Goal: Transaction & Acquisition: Purchase product/service

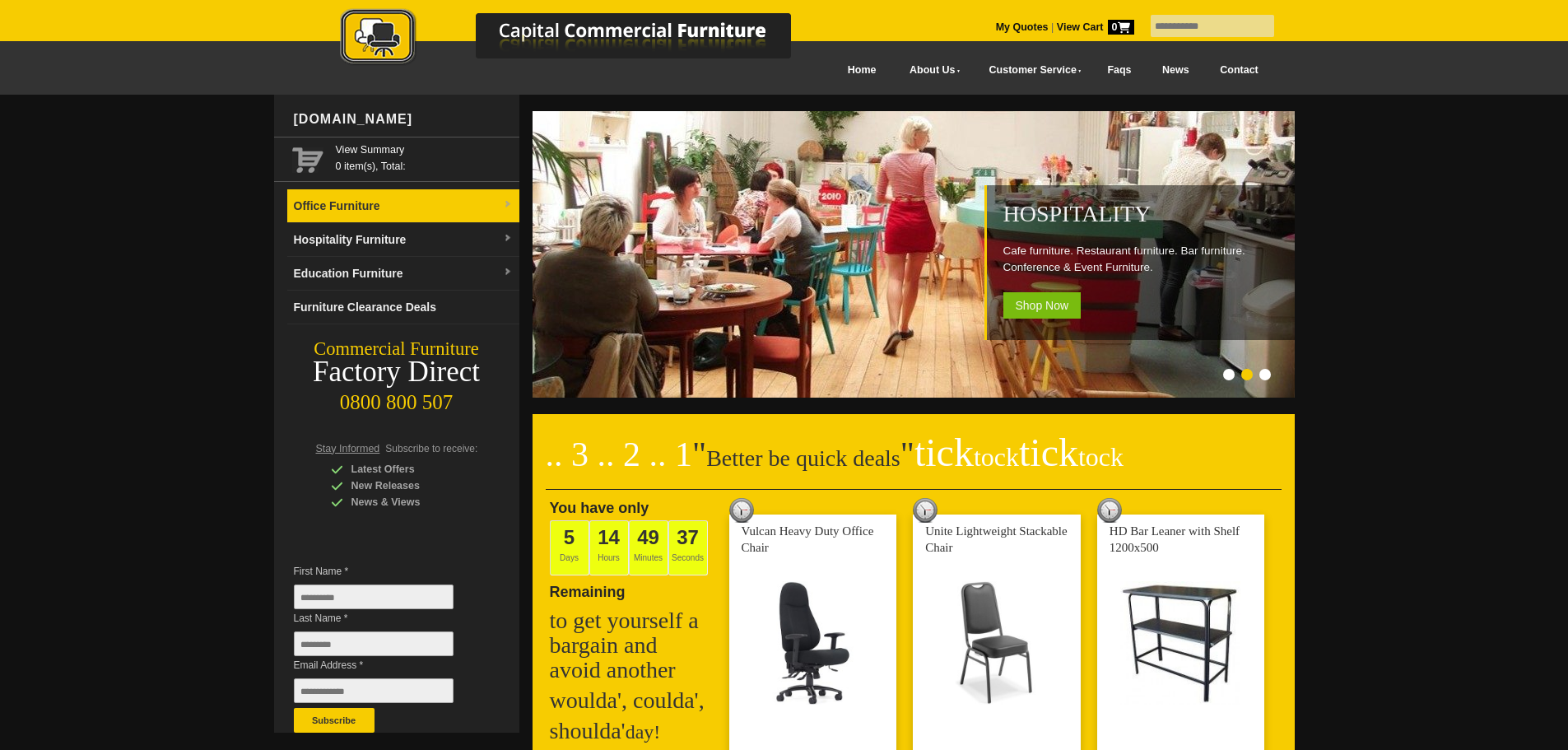
click at [407, 206] on link "Office Furniture" at bounding box center [403, 206] width 232 height 34
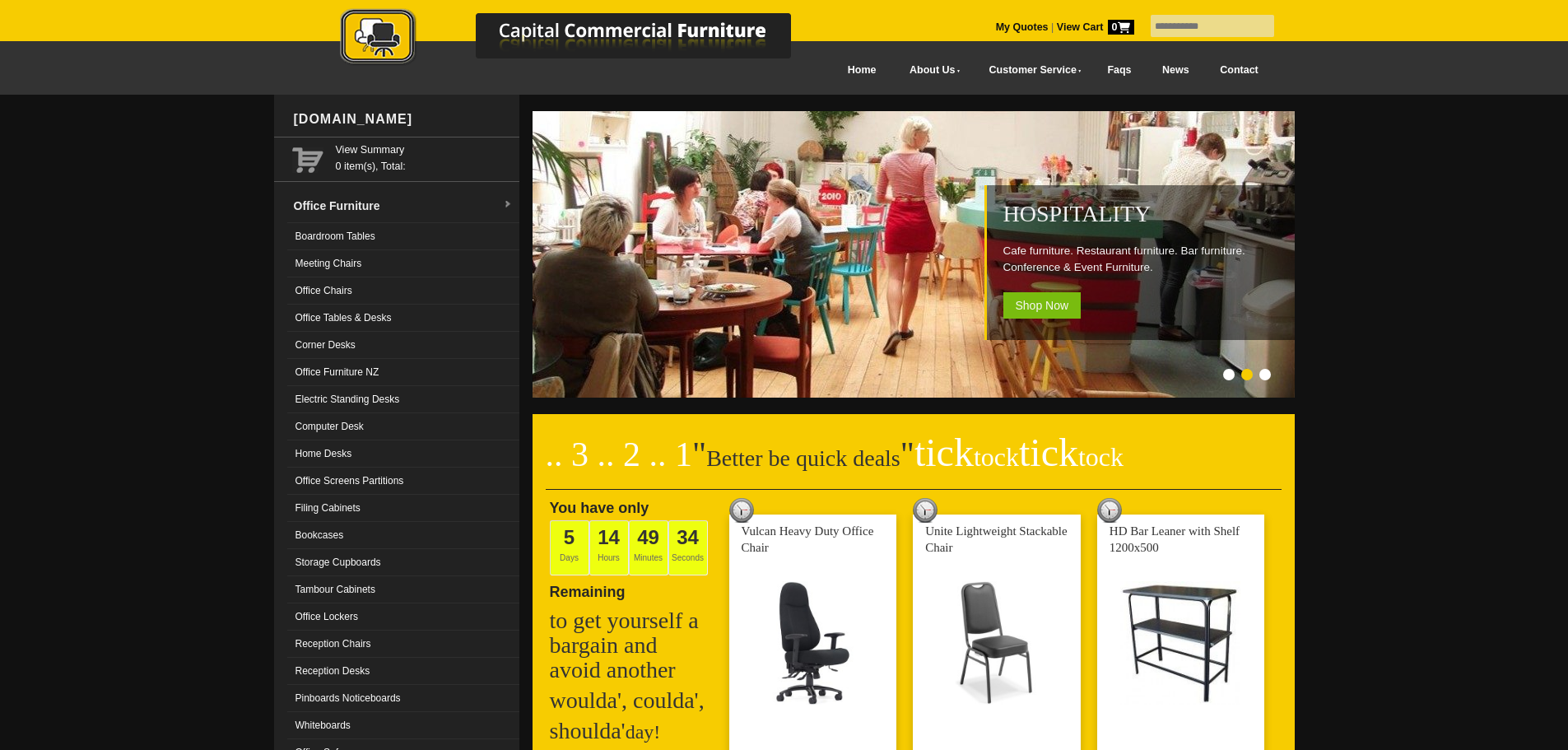
click at [377, 257] on link "Meeting Chairs" at bounding box center [403, 264] width 232 height 27
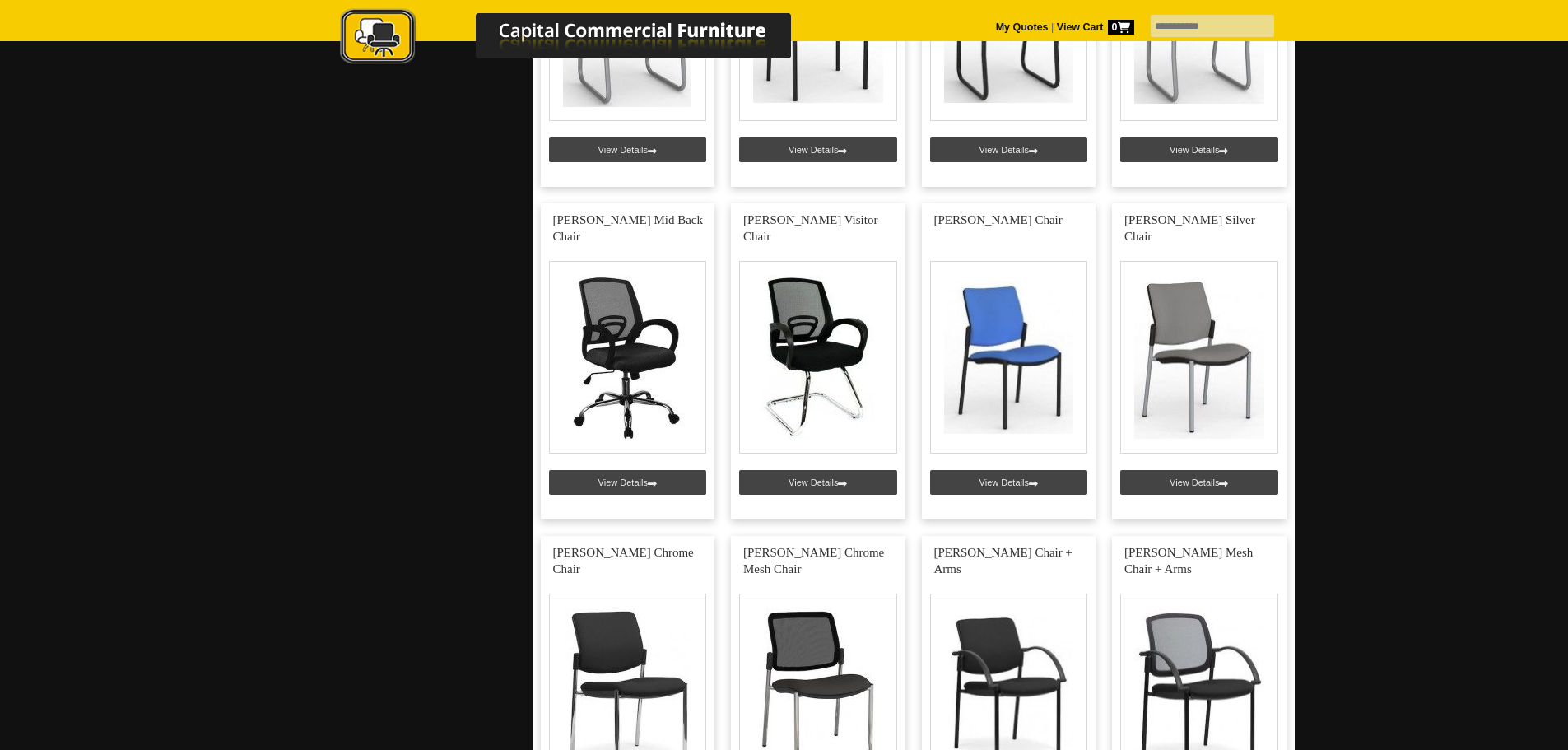
scroll to position [1976, 0]
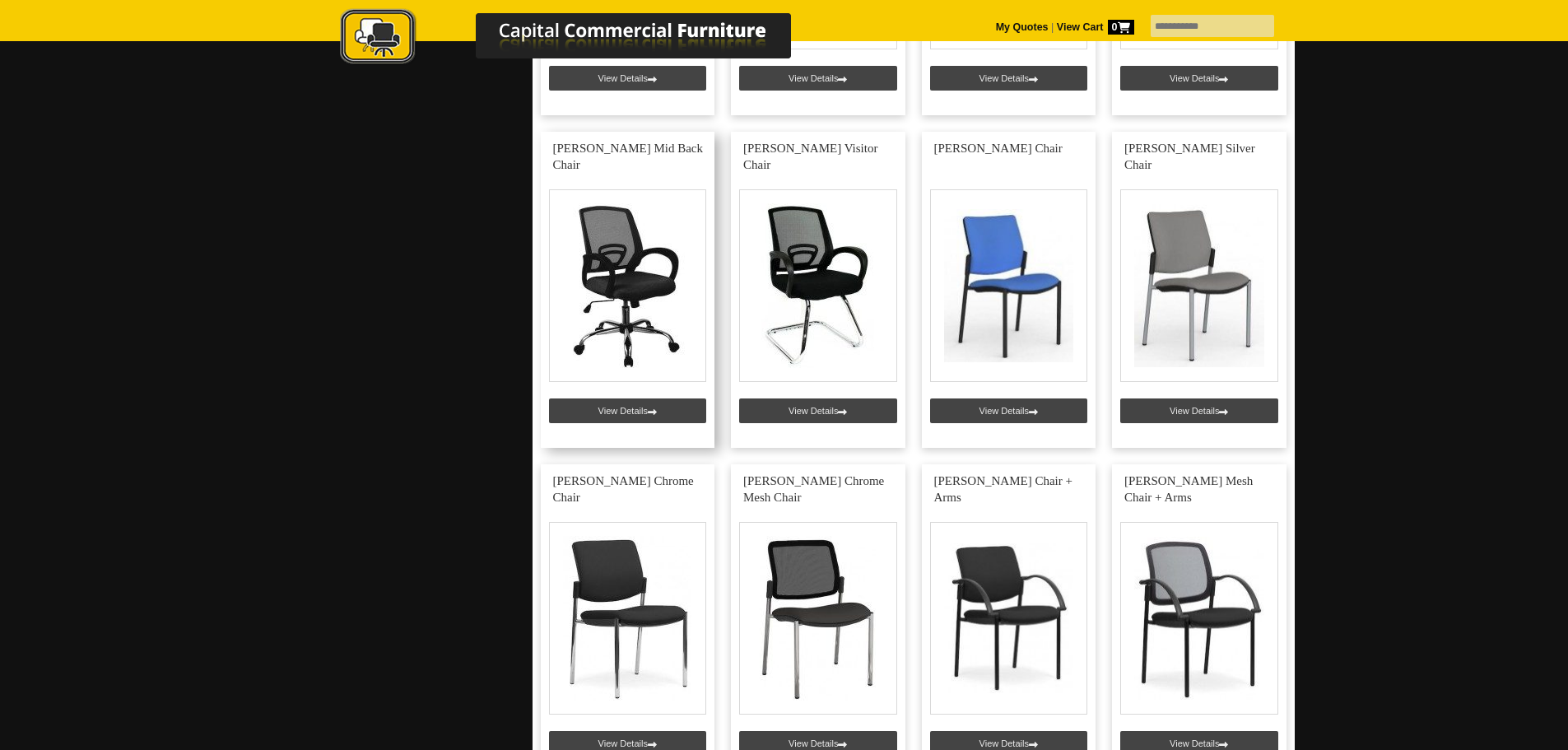
click at [637, 299] on link at bounding box center [628, 289] width 175 height 316
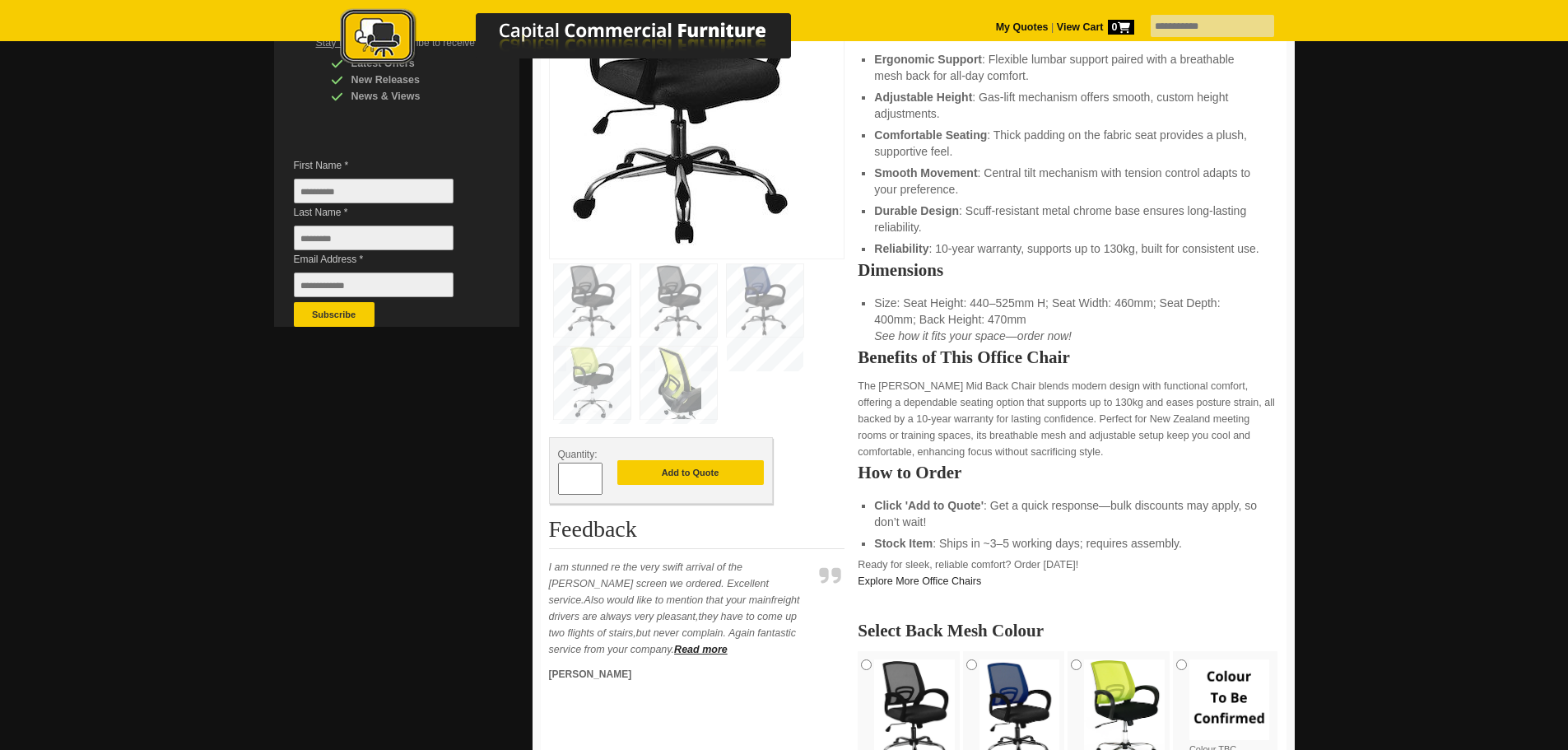
scroll to position [412, 0]
